Goal: Communication & Community: Answer question/provide support

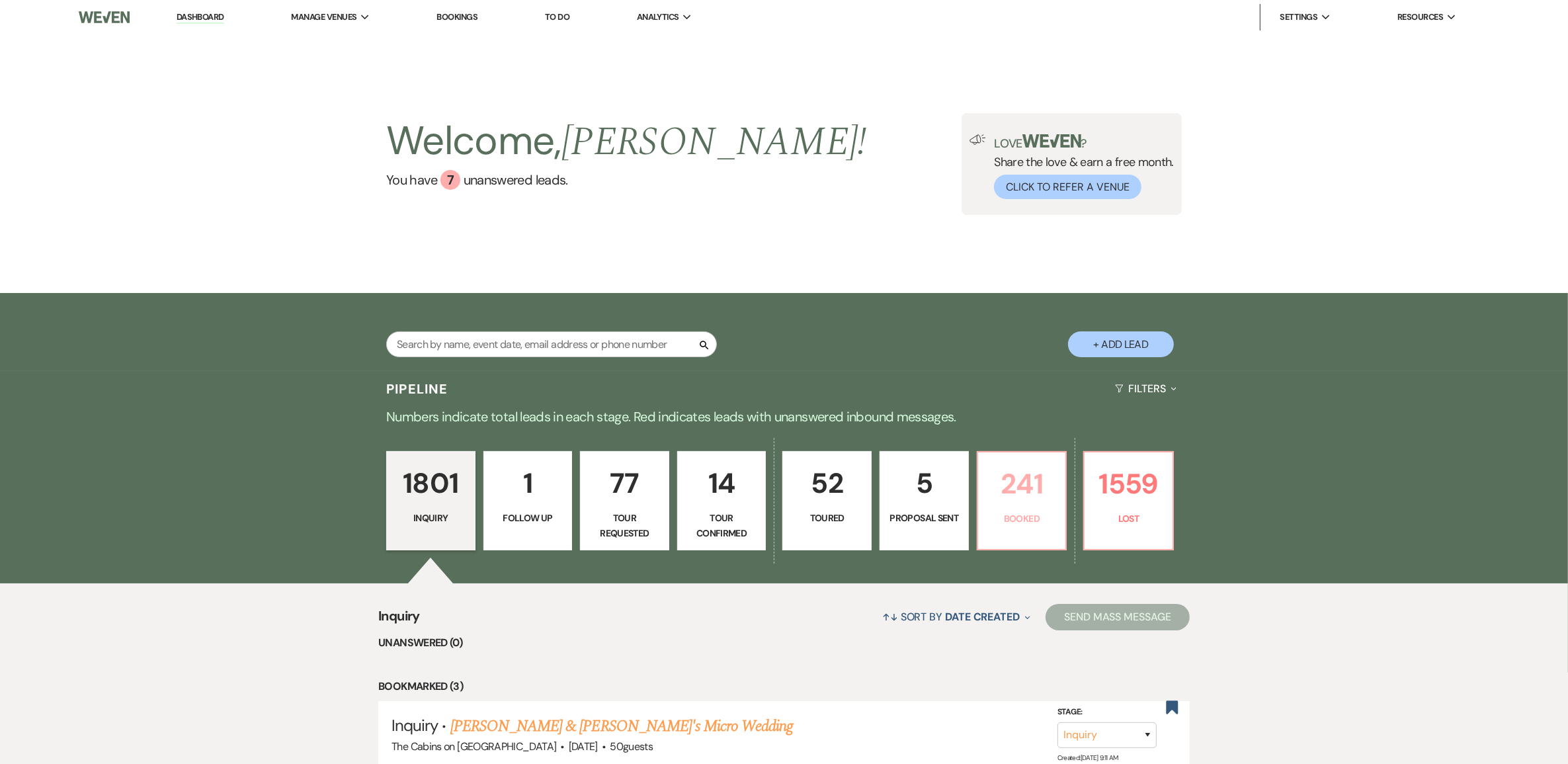
click at [1022, 506] on p "241" at bounding box center [1022, 484] width 72 height 44
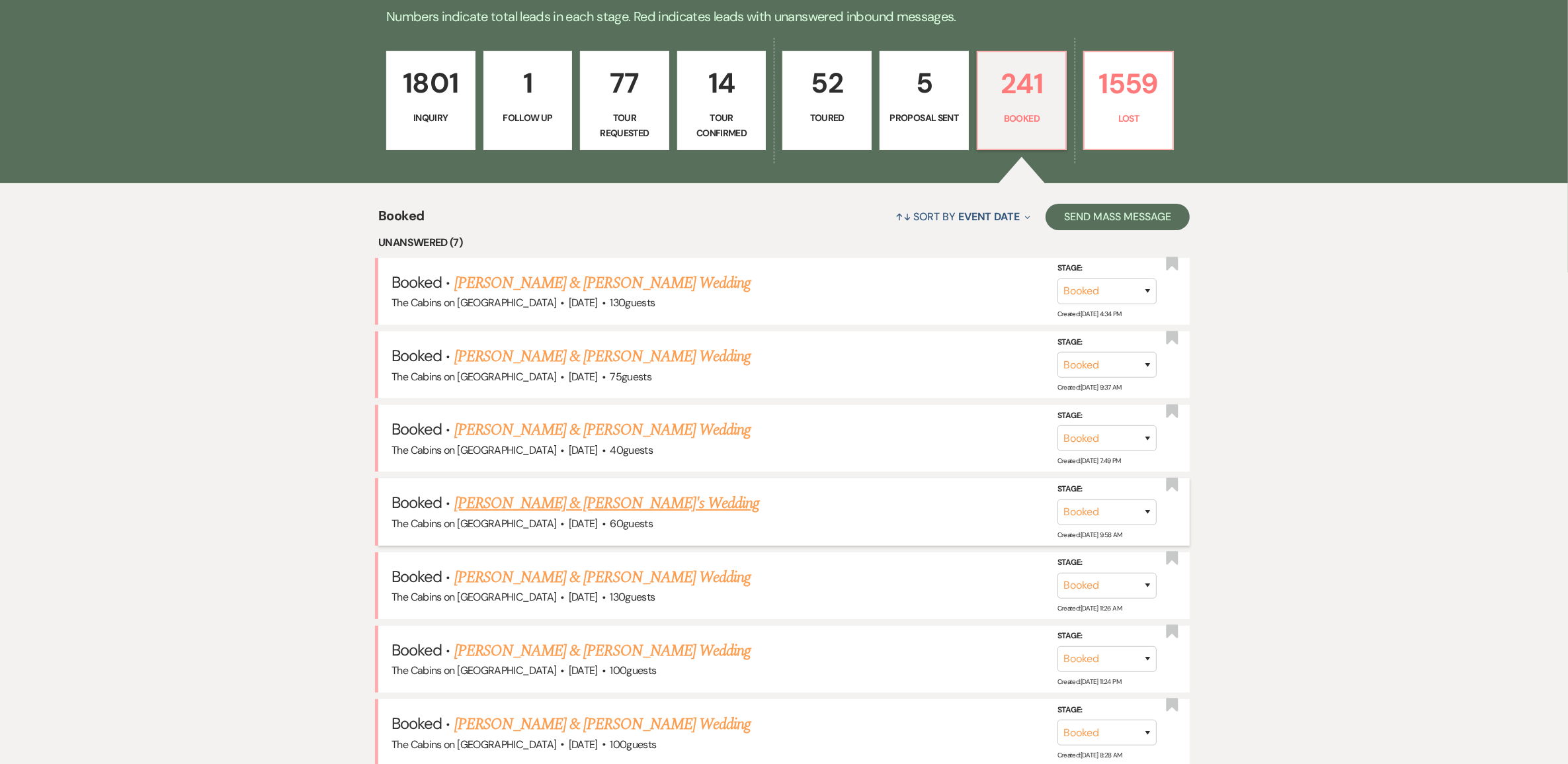
scroll to position [413, 0]
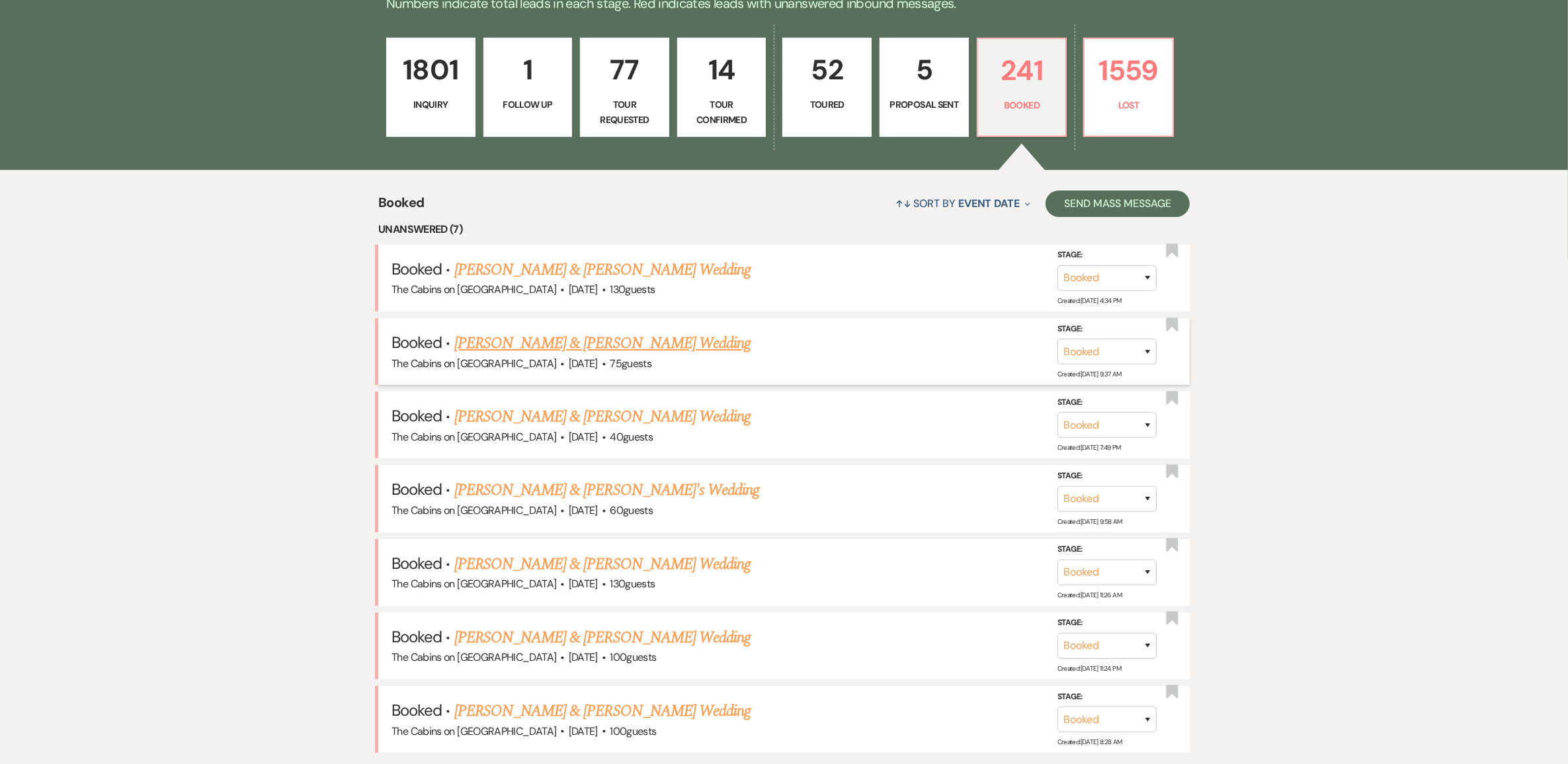
click at [604, 356] on link "[PERSON_NAME] & [PERSON_NAME] Wedding" at bounding box center [603, 343] width 296 height 24
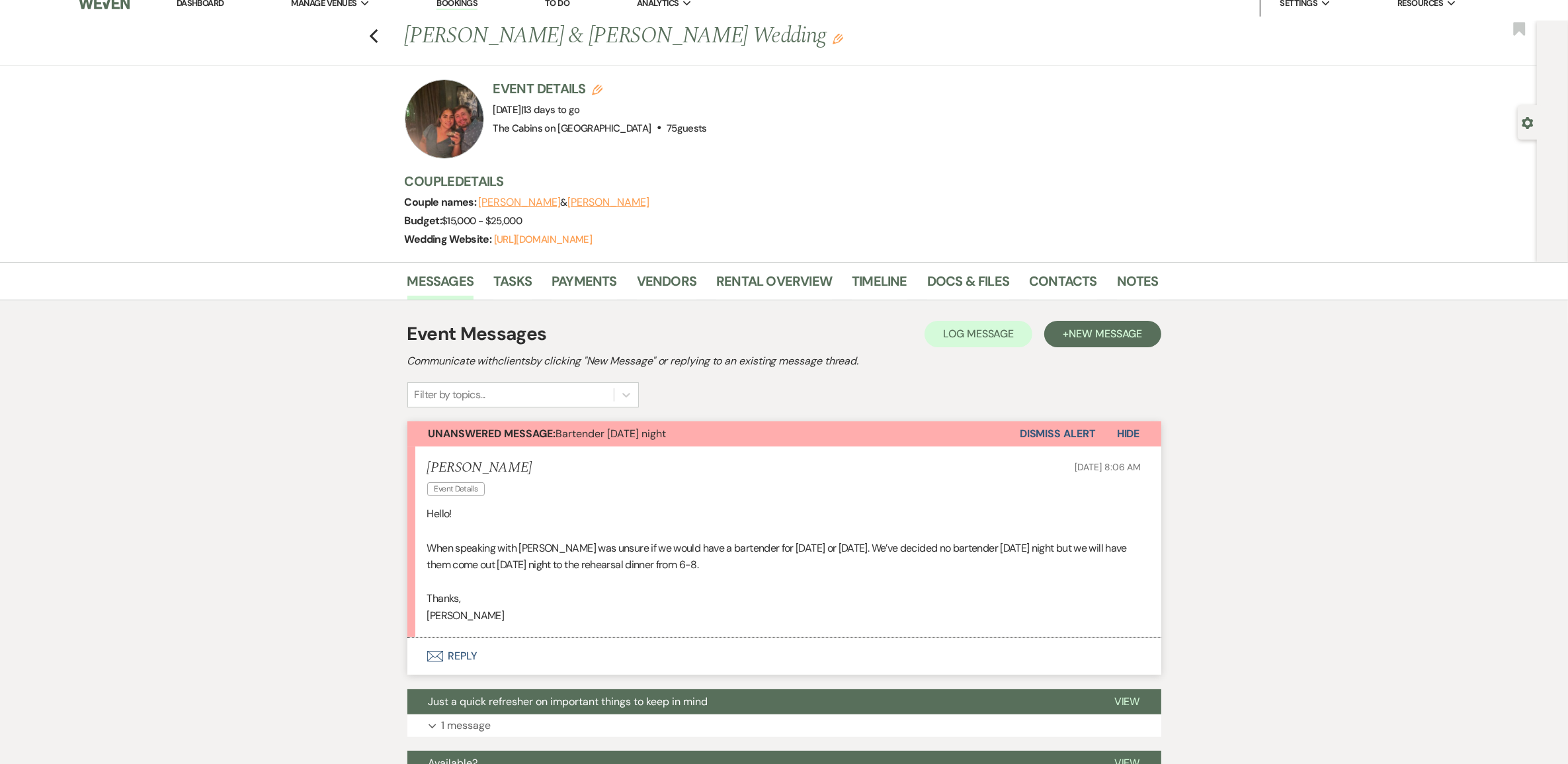
scroll to position [248, 0]
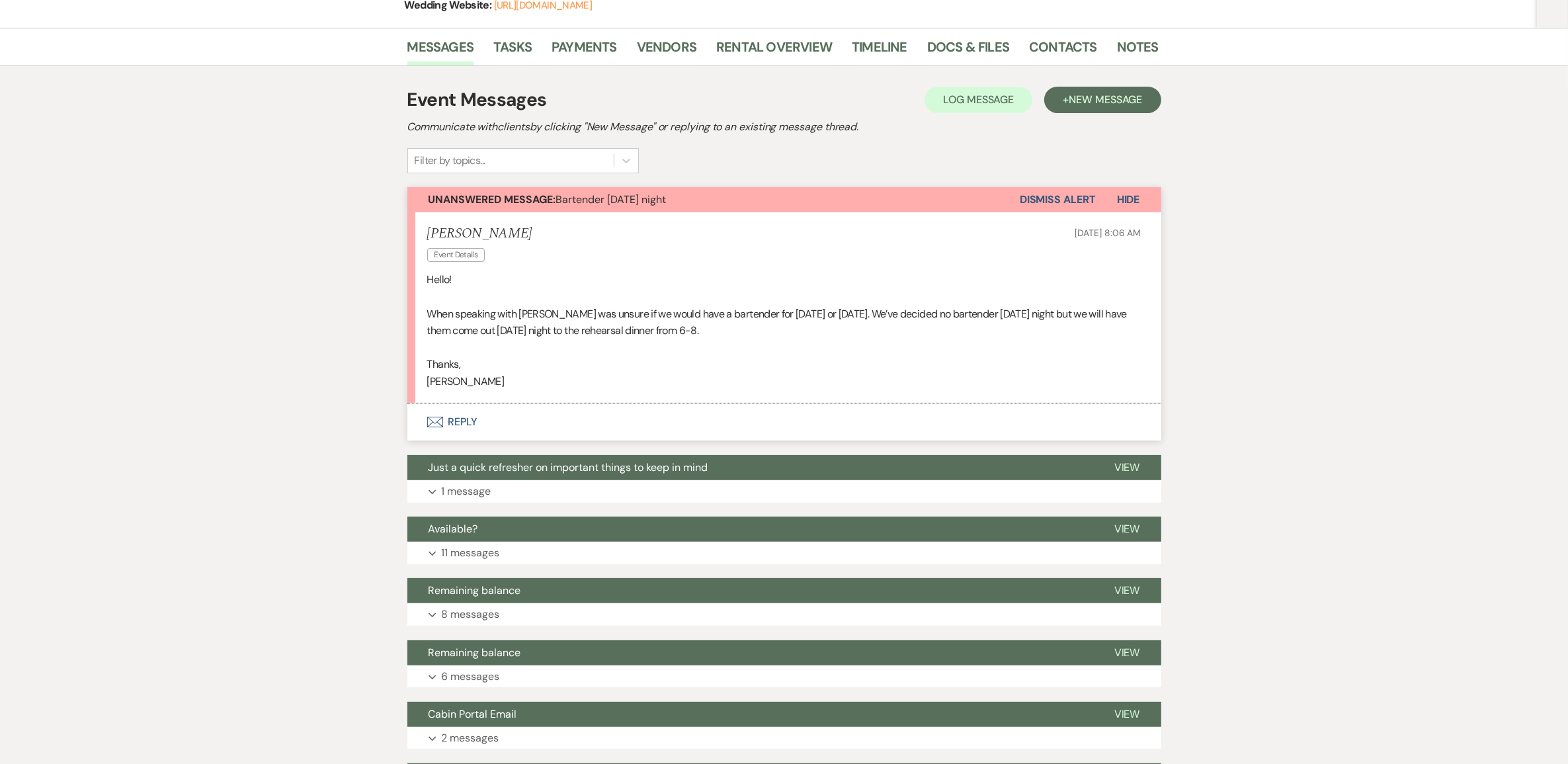
click at [461, 441] on button "Envelope Reply" at bounding box center [784, 422] width 753 height 37
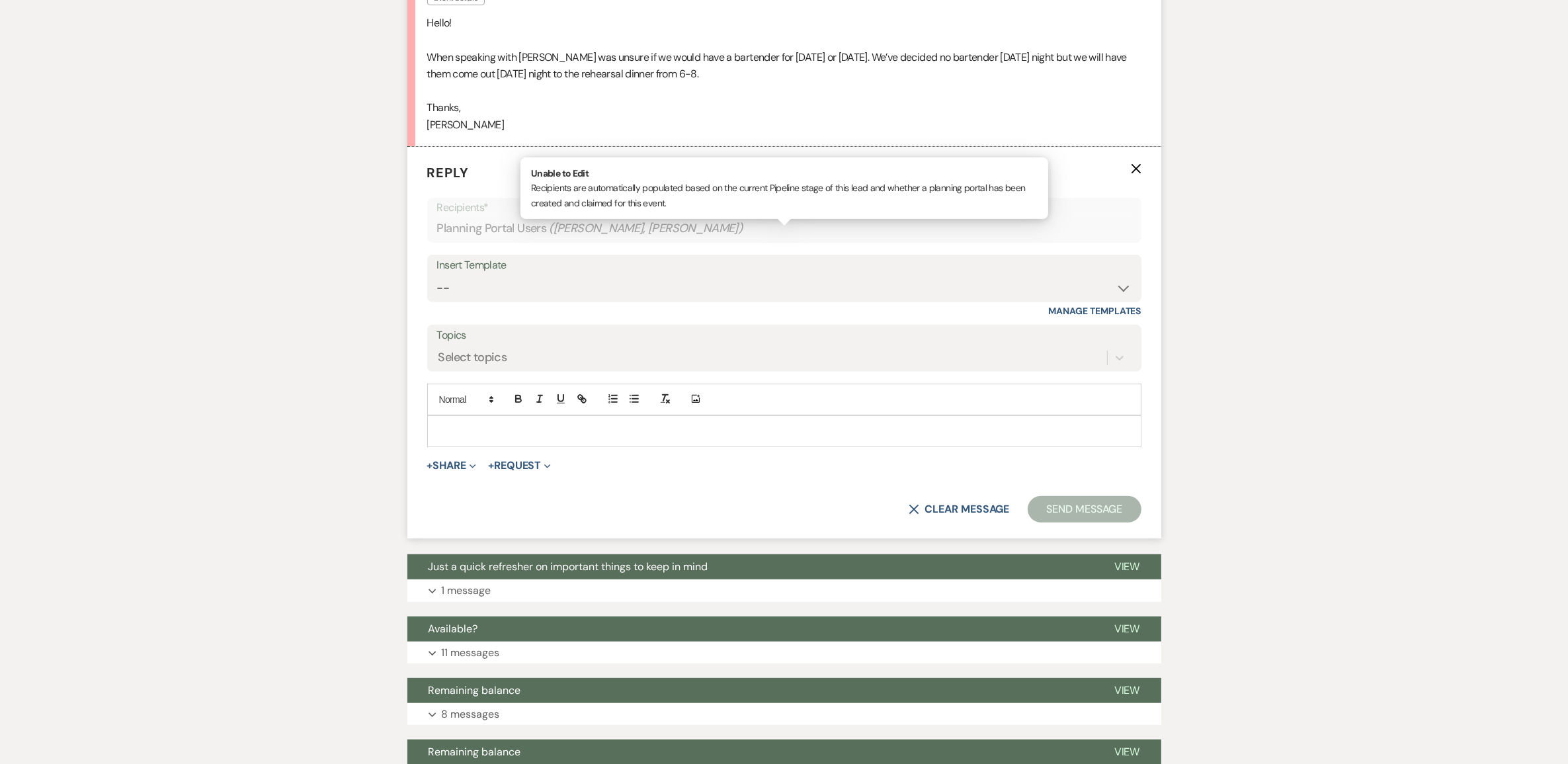
scroll to position [550, 0]
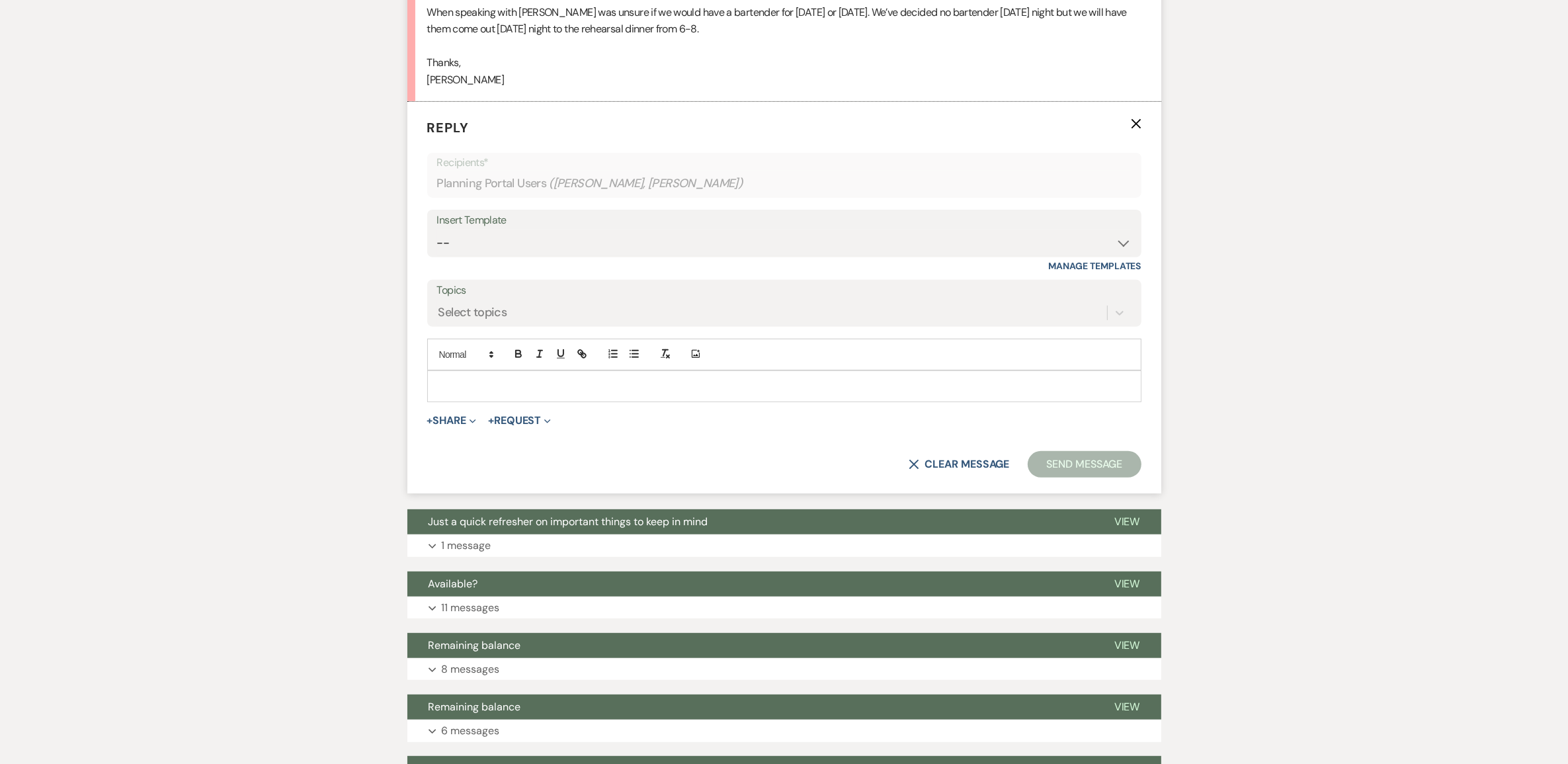
click at [457, 394] on p at bounding box center [784, 386] width 693 height 15
click at [1040, 478] on button "Send Message" at bounding box center [1084, 464] width 113 height 26
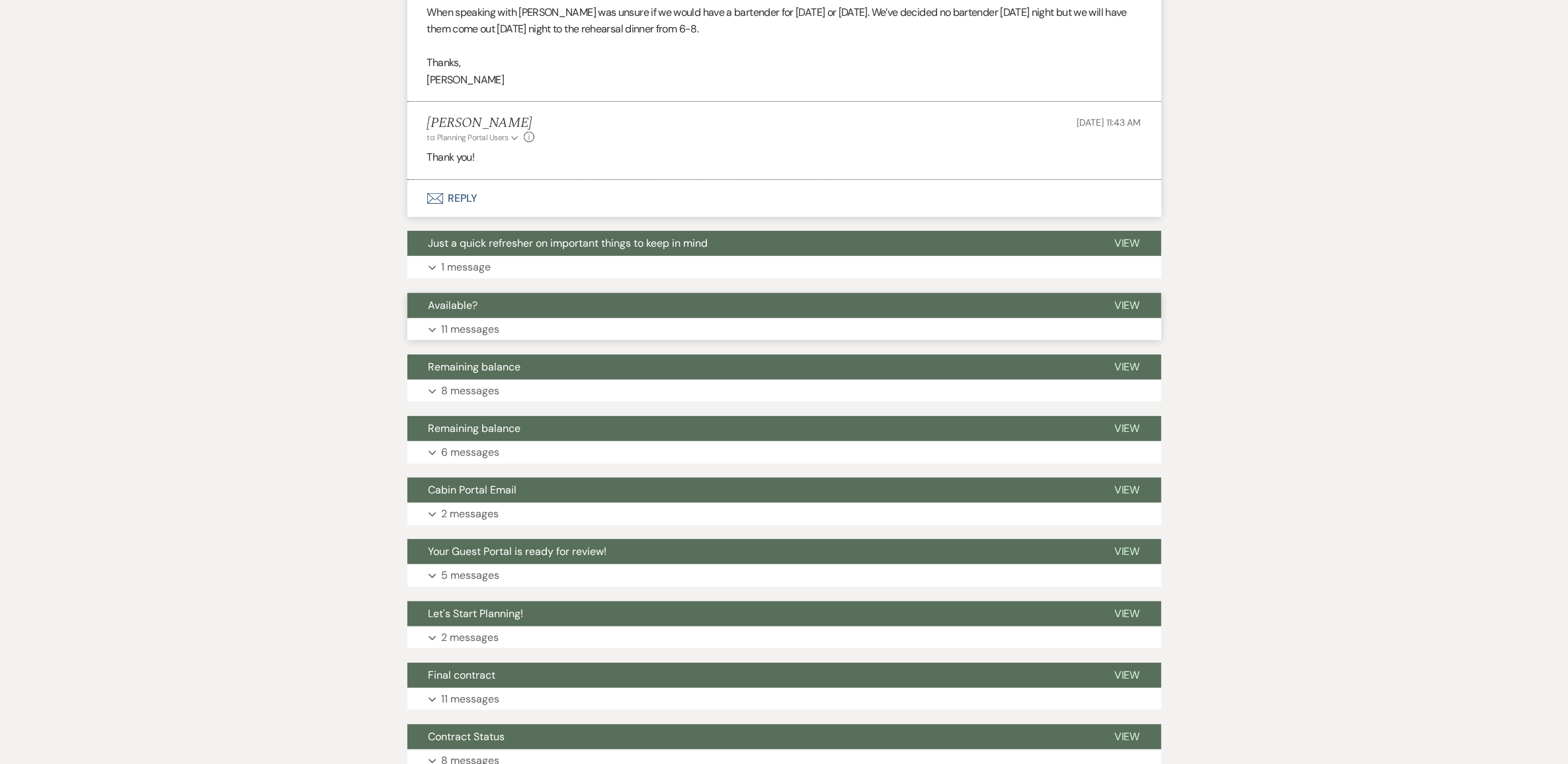
click at [467, 338] on p "11 messages" at bounding box center [471, 329] width 58 height 17
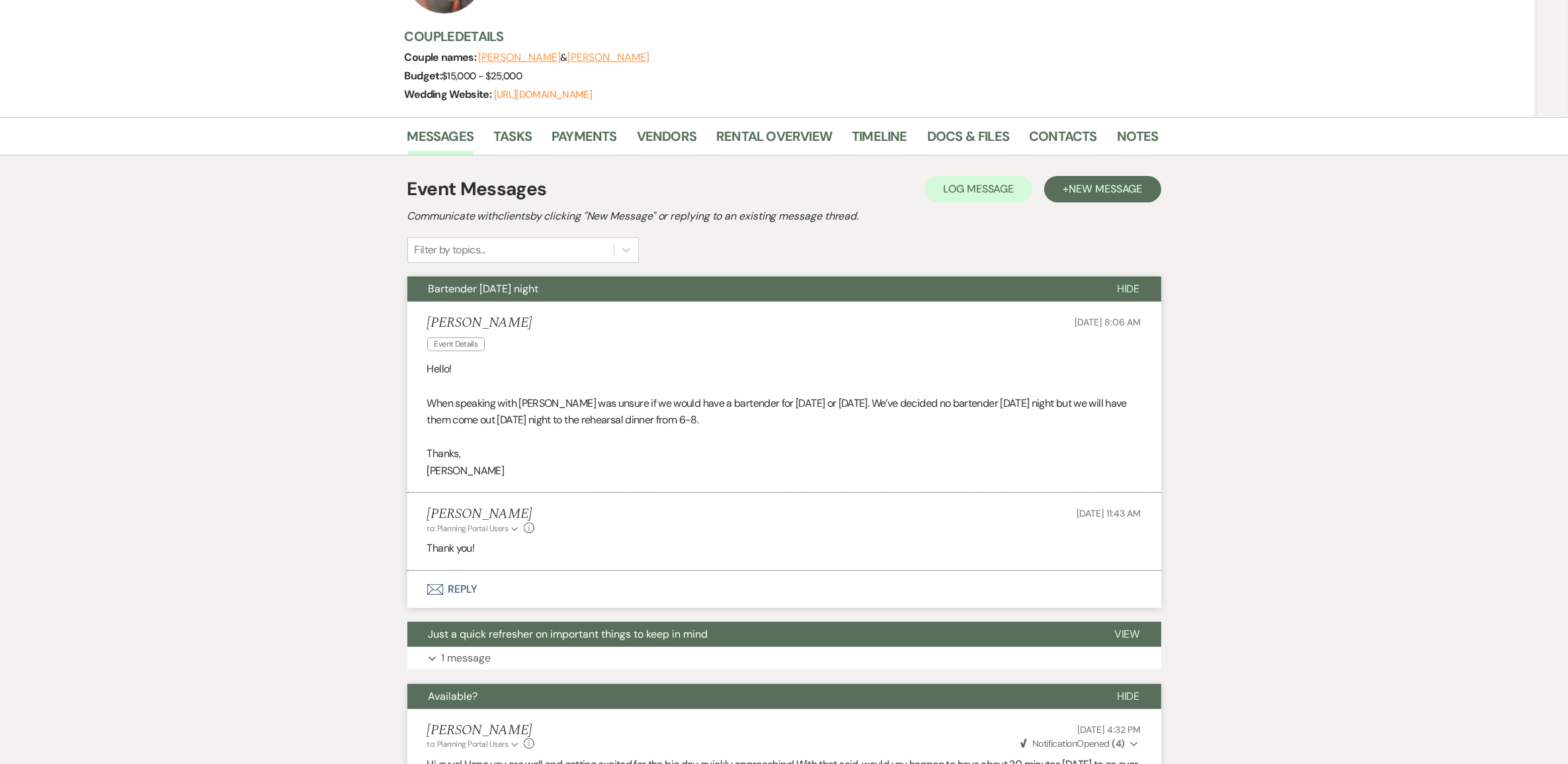
scroll to position [0, 0]
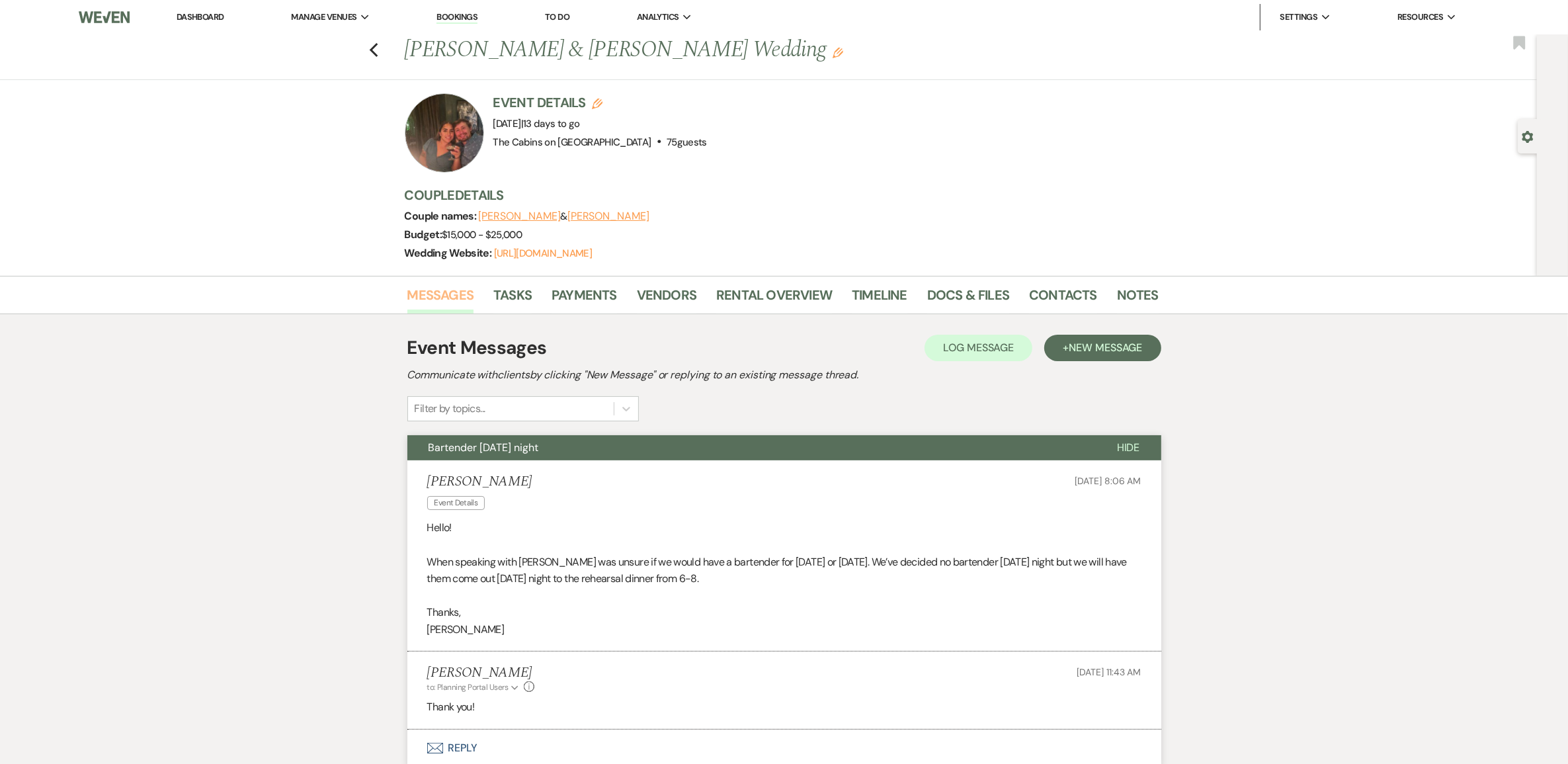
click at [438, 314] on link "Messages" at bounding box center [441, 298] width 67 height 29
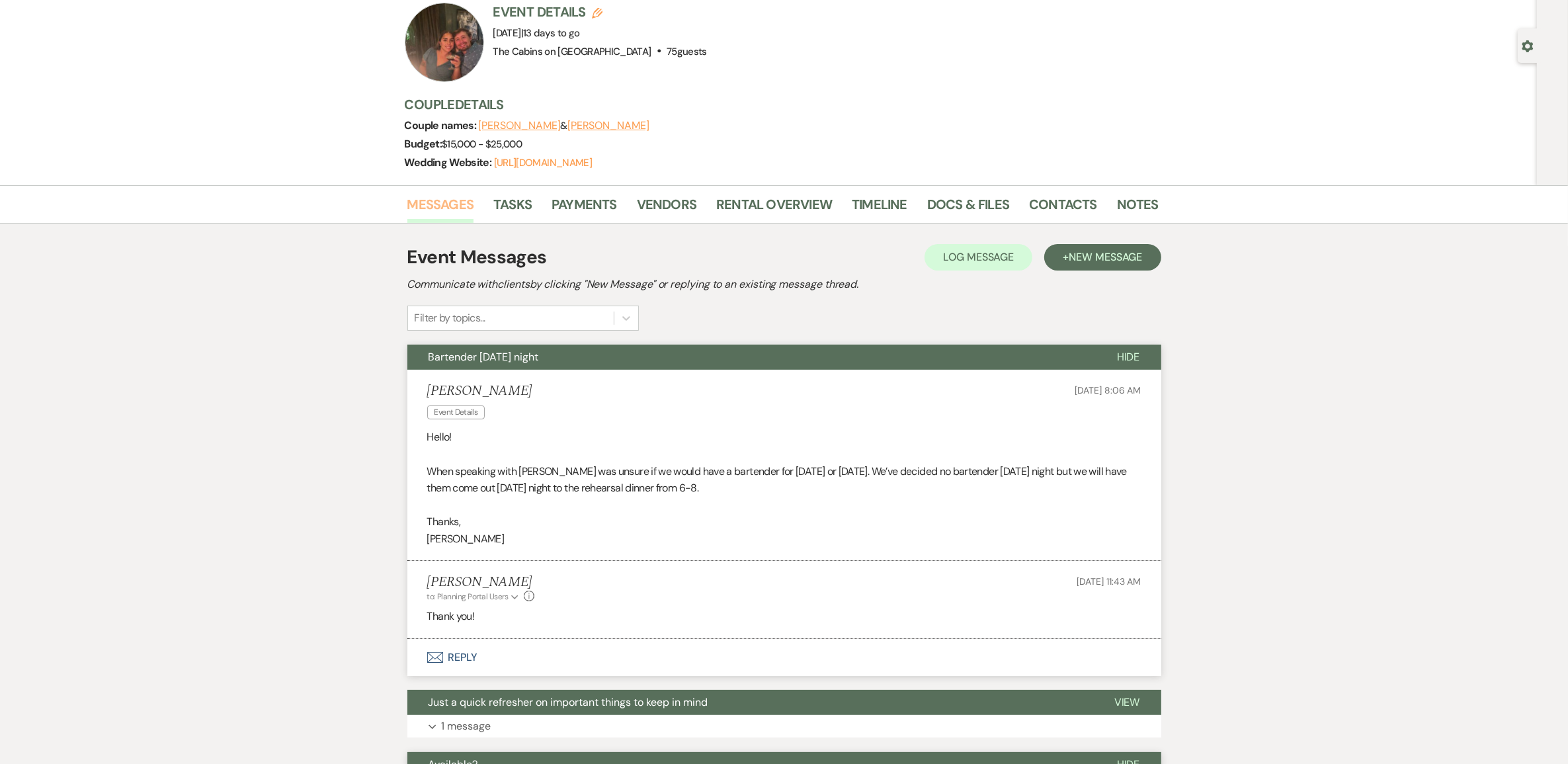
scroll to position [166, 0]
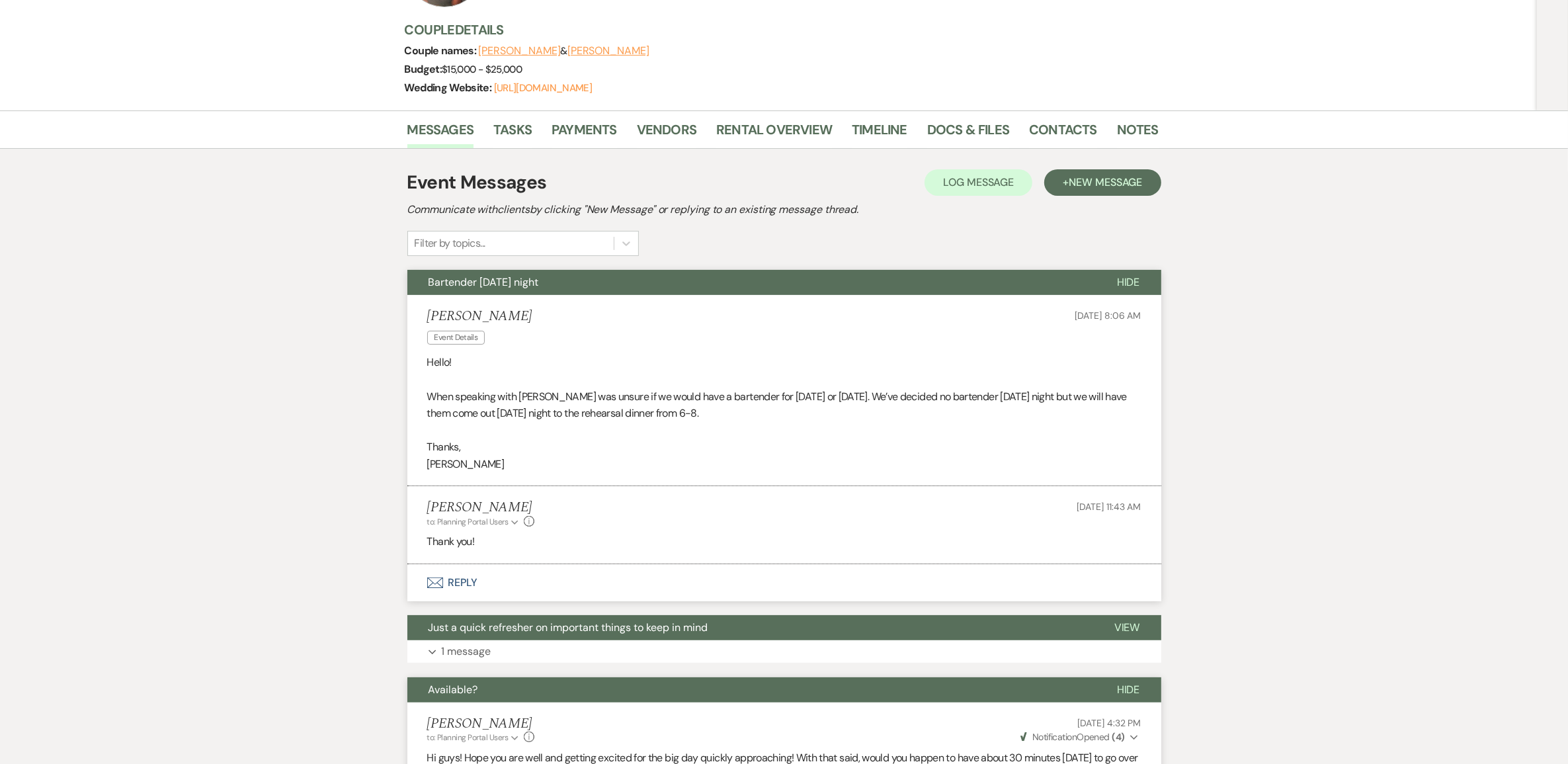
click at [467, 602] on button "Envelope Reply" at bounding box center [784, 582] width 753 height 37
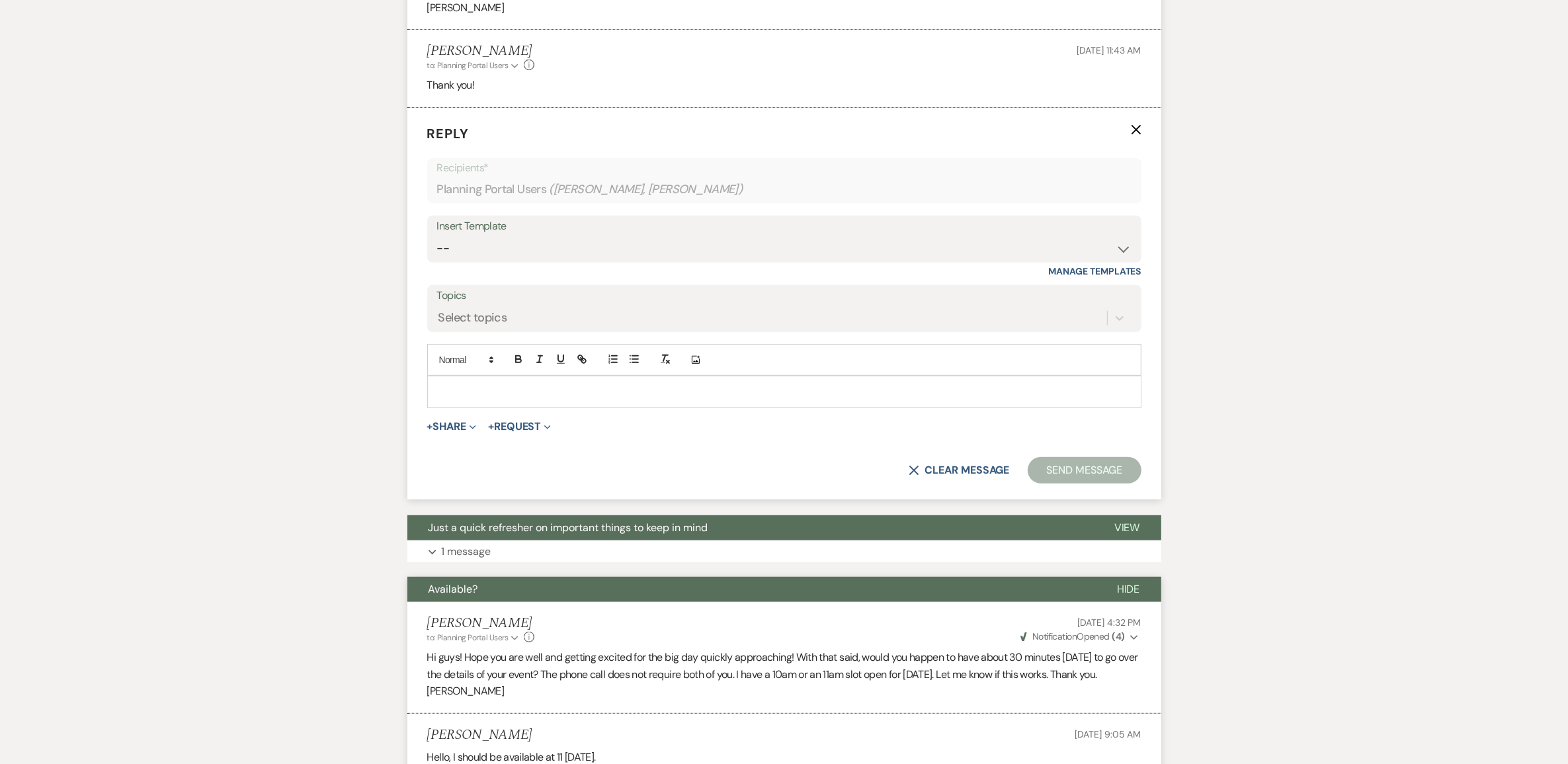
scroll to position [635, 0]
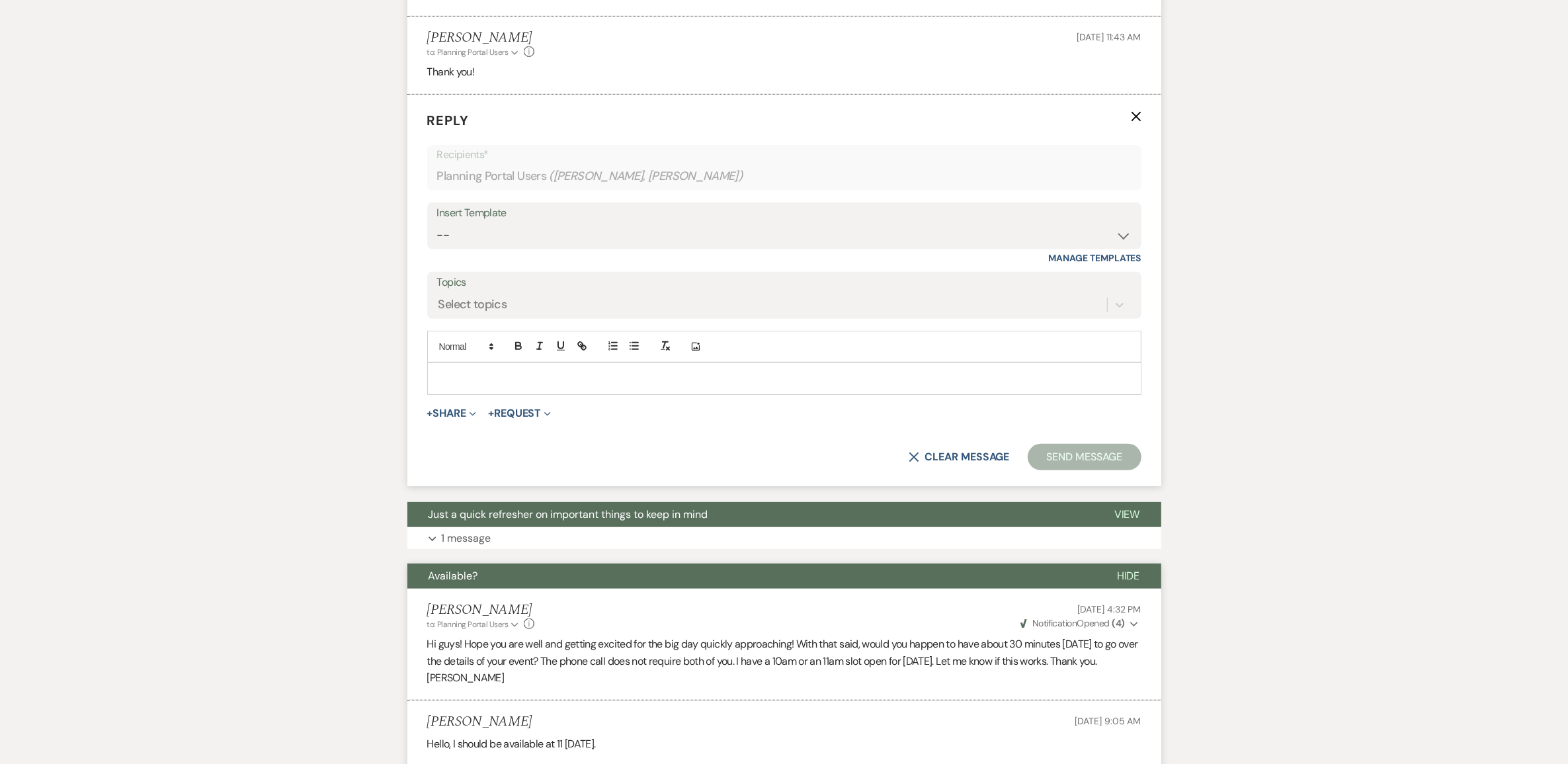
click at [500, 386] on p at bounding box center [784, 378] width 693 height 15
click at [1077, 470] on button "Send Message" at bounding box center [1084, 457] width 113 height 26
